Goal: Find specific page/section: Find specific page/section

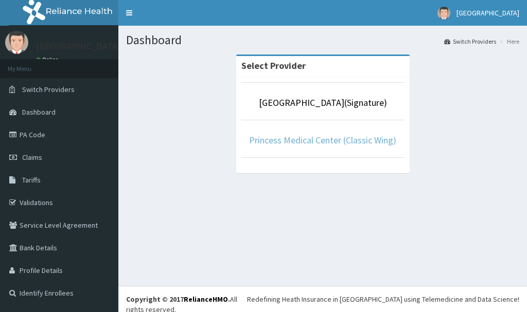
click at [324, 140] on link "Princess Medical Center (Classic Wing)" at bounding box center [322, 140] width 147 height 12
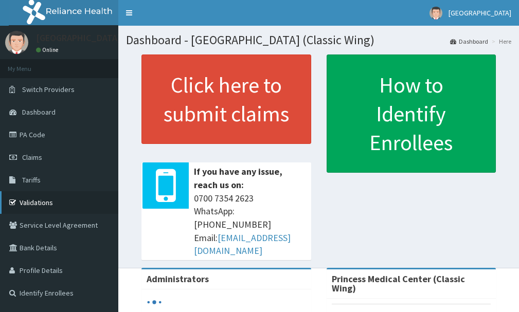
click at [48, 201] on link "Validations" at bounding box center [59, 202] width 118 height 23
